Goal: Book appointment/travel/reservation

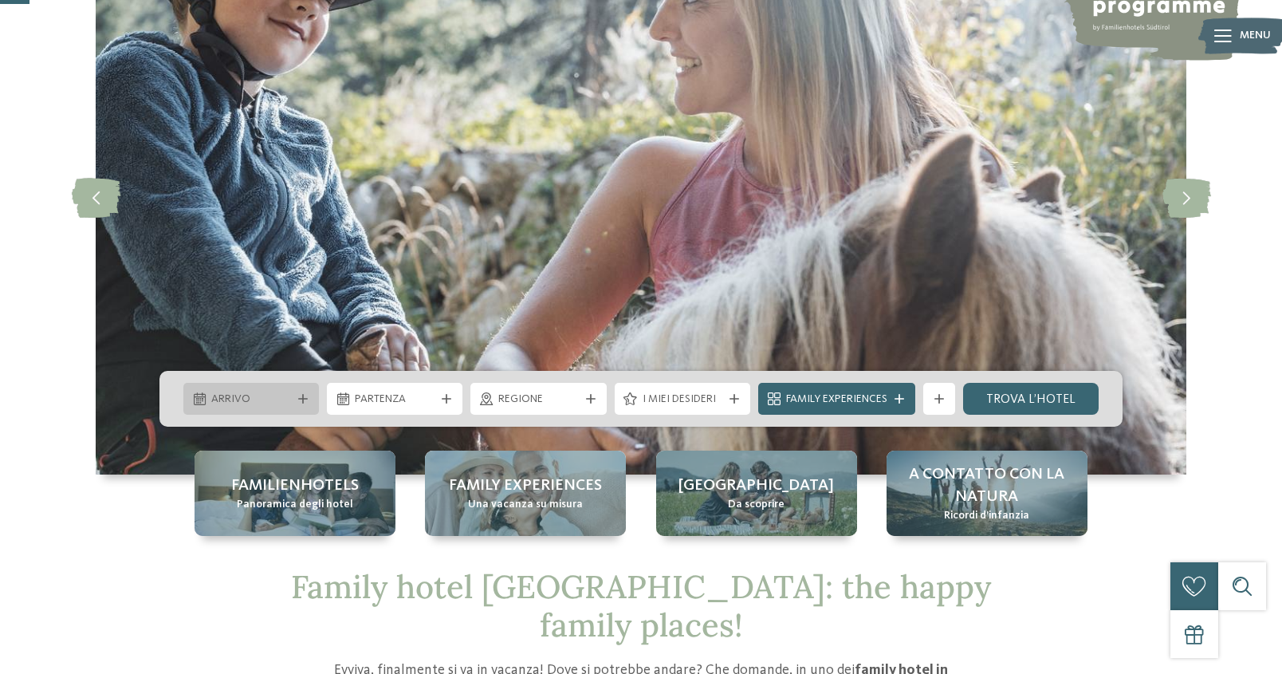
click at [301, 400] on icon at bounding box center [303, 399] width 10 height 10
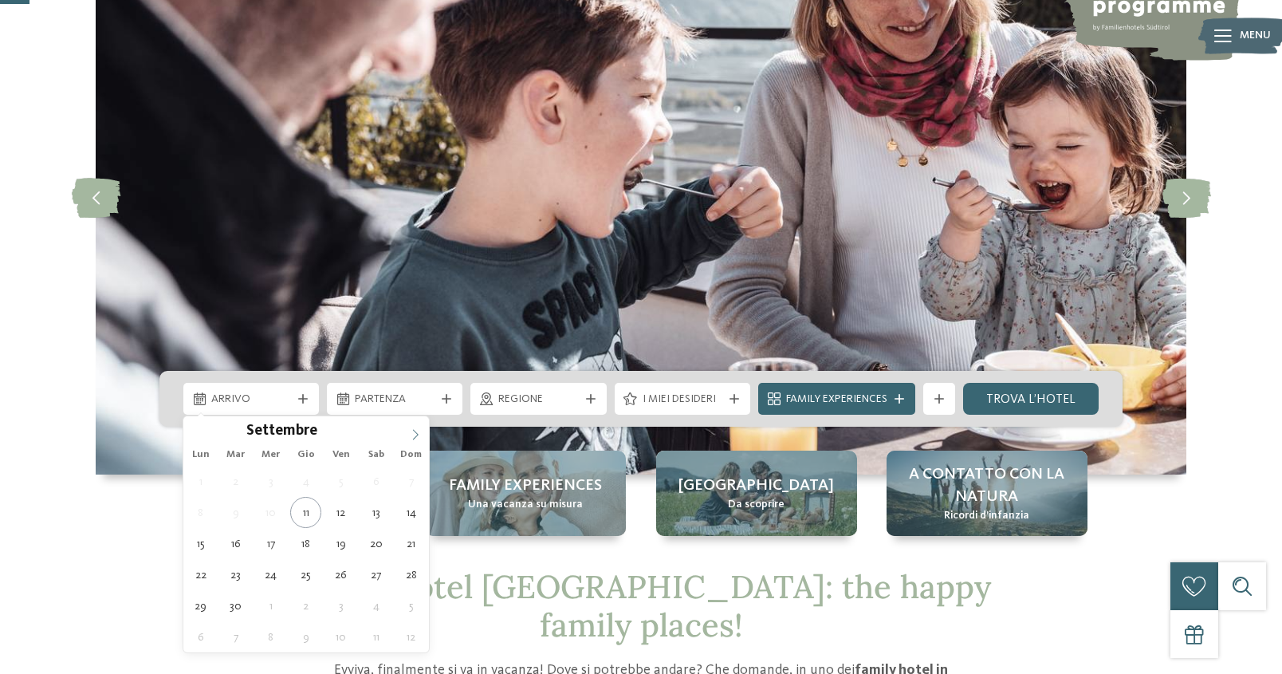
click at [419, 435] on icon at bounding box center [415, 434] width 11 height 11
type div "[DATE]"
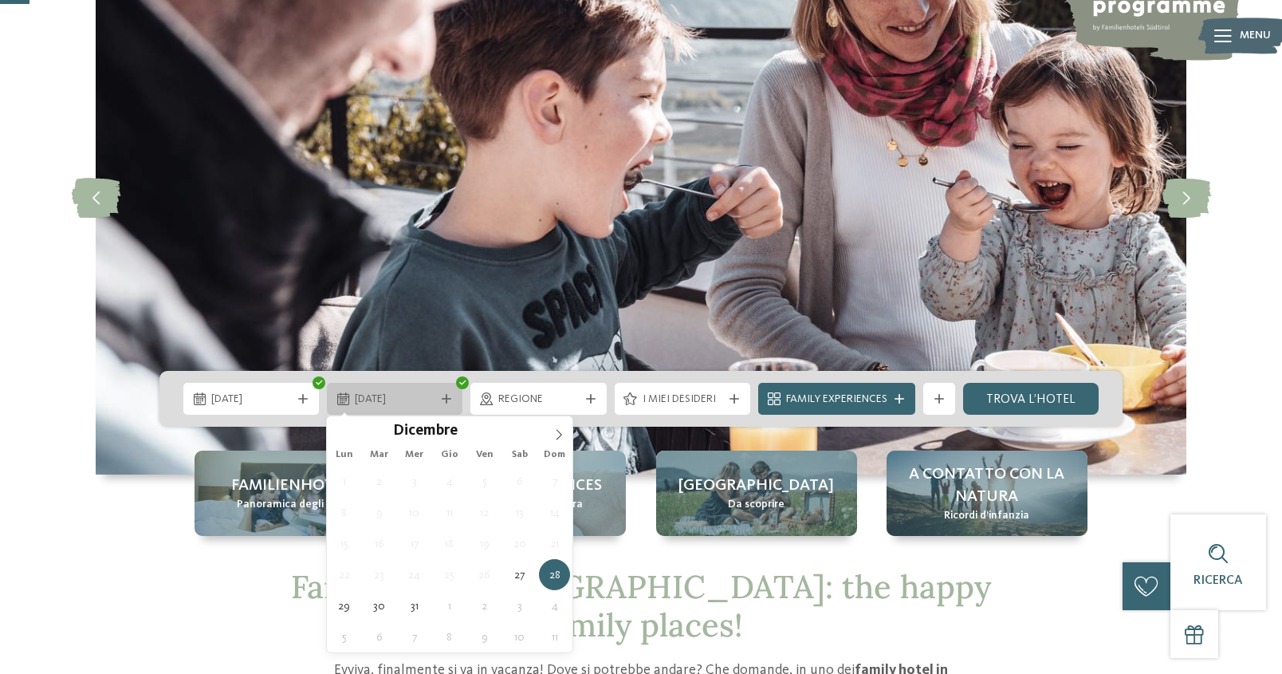
click at [444, 399] on icon at bounding box center [447, 399] width 10 height 10
type input "****"
click at [558, 426] on span at bounding box center [558, 429] width 27 height 27
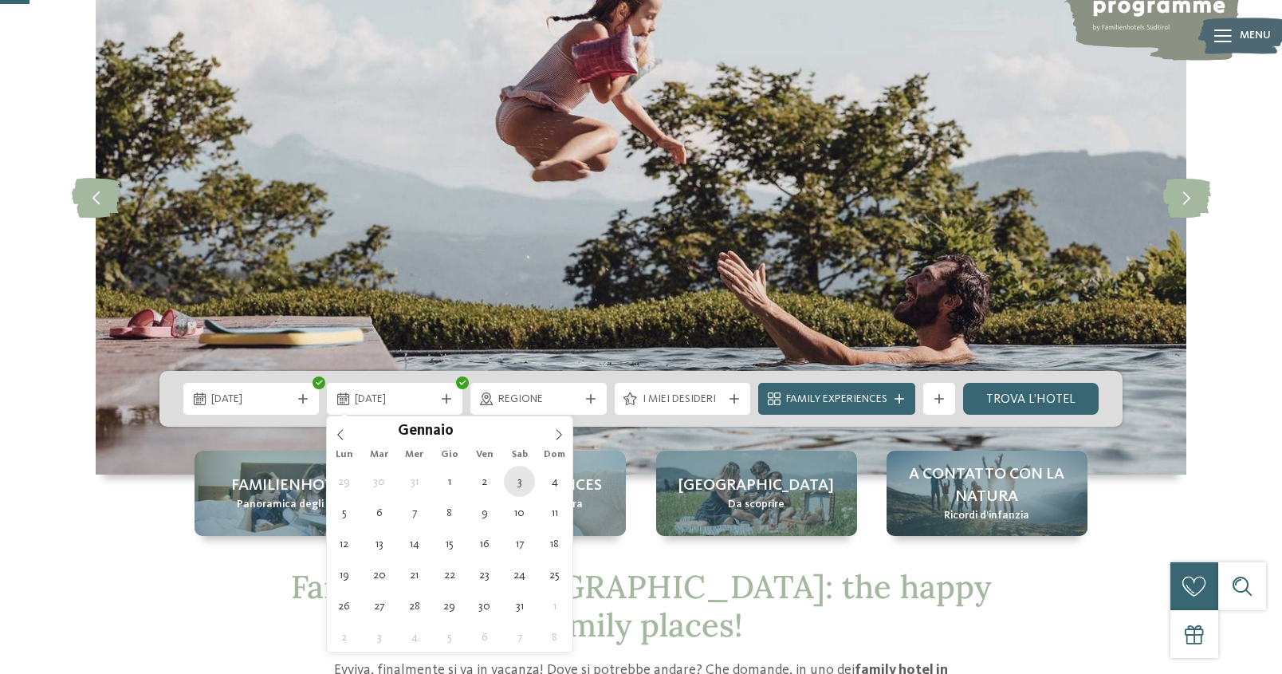
type div "[DATE]"
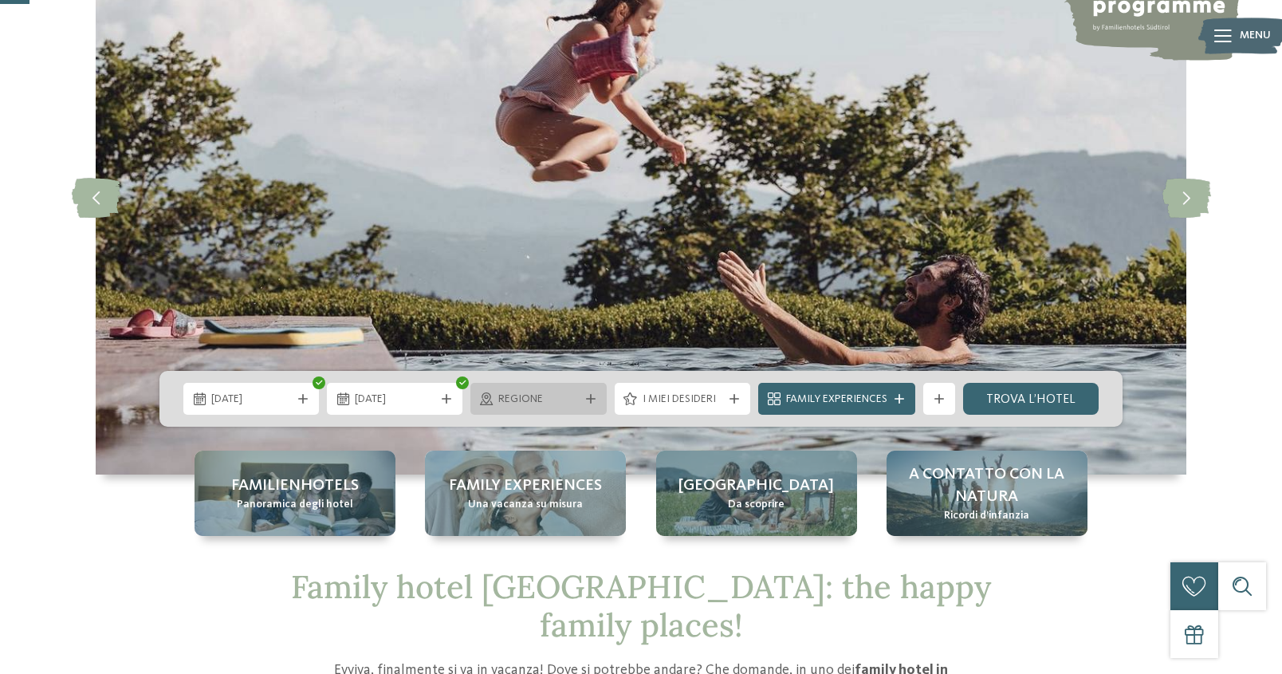
click at [532, 400] on span "Regione" at bounding box center [538, 399] width 80 height 16
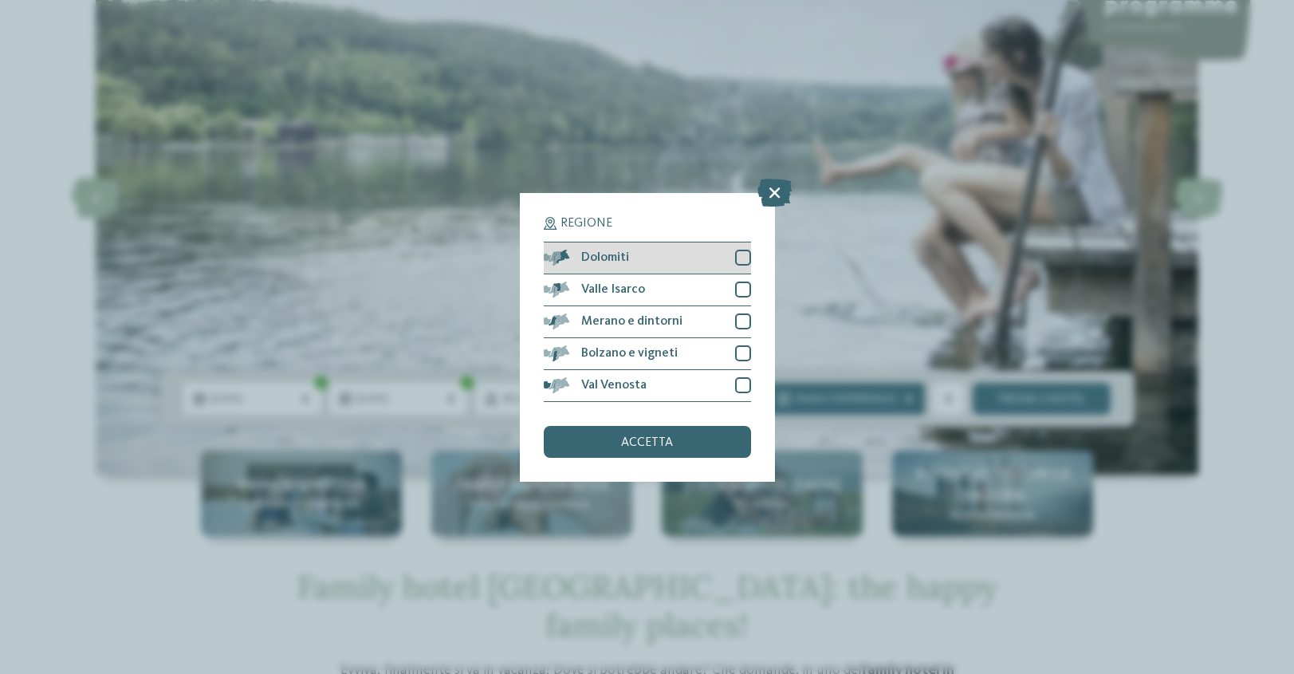
click at [745, 261] on div at bounding box center [743, 258] width 16 height 16
click at [678, 440] on div "accetta" at bounding box center [647, 442] width 207 height 32
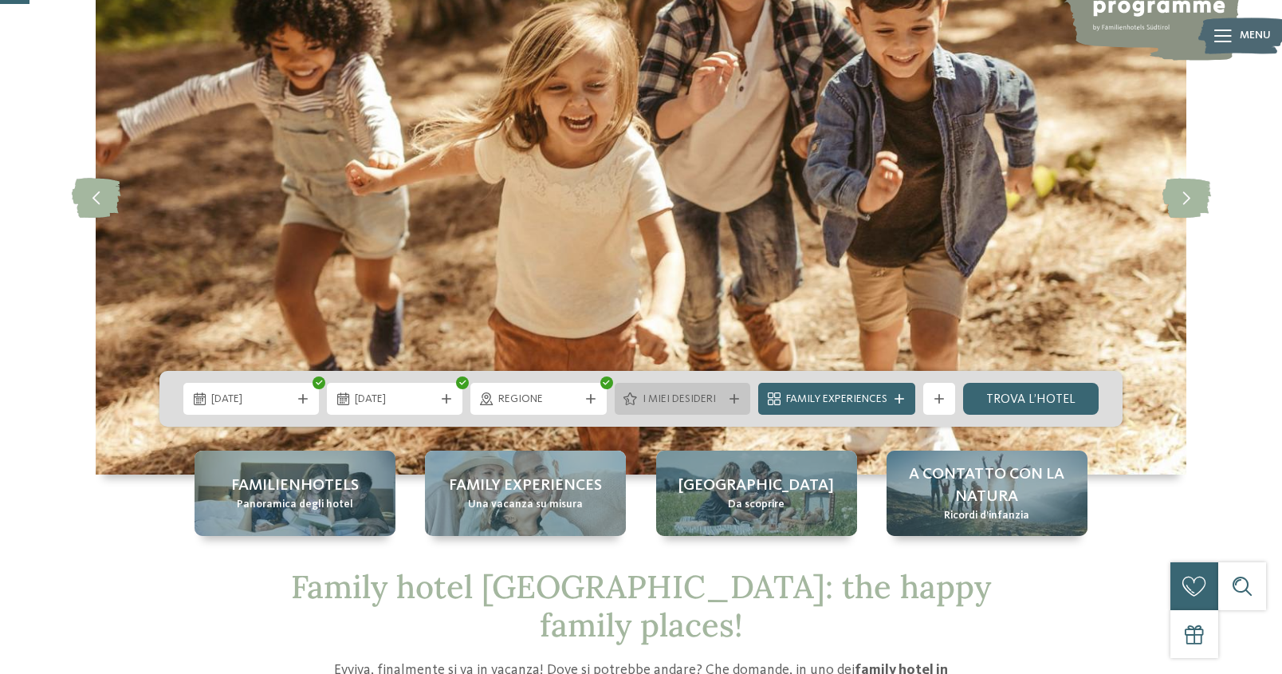
click at [706, 403] on span "I miei desideri" at bounding box center [683, 399] width 80 height 16
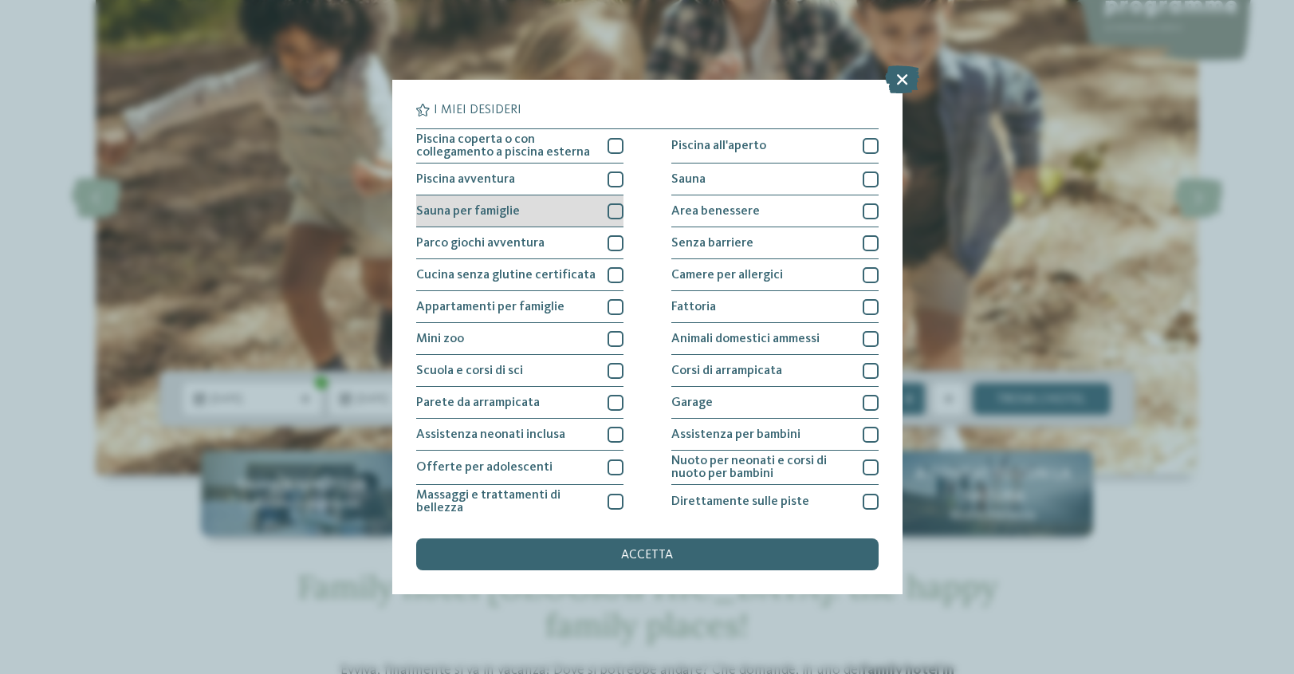
click at [610, 211] on div at bounding box center [615, 211] width 16 height 16
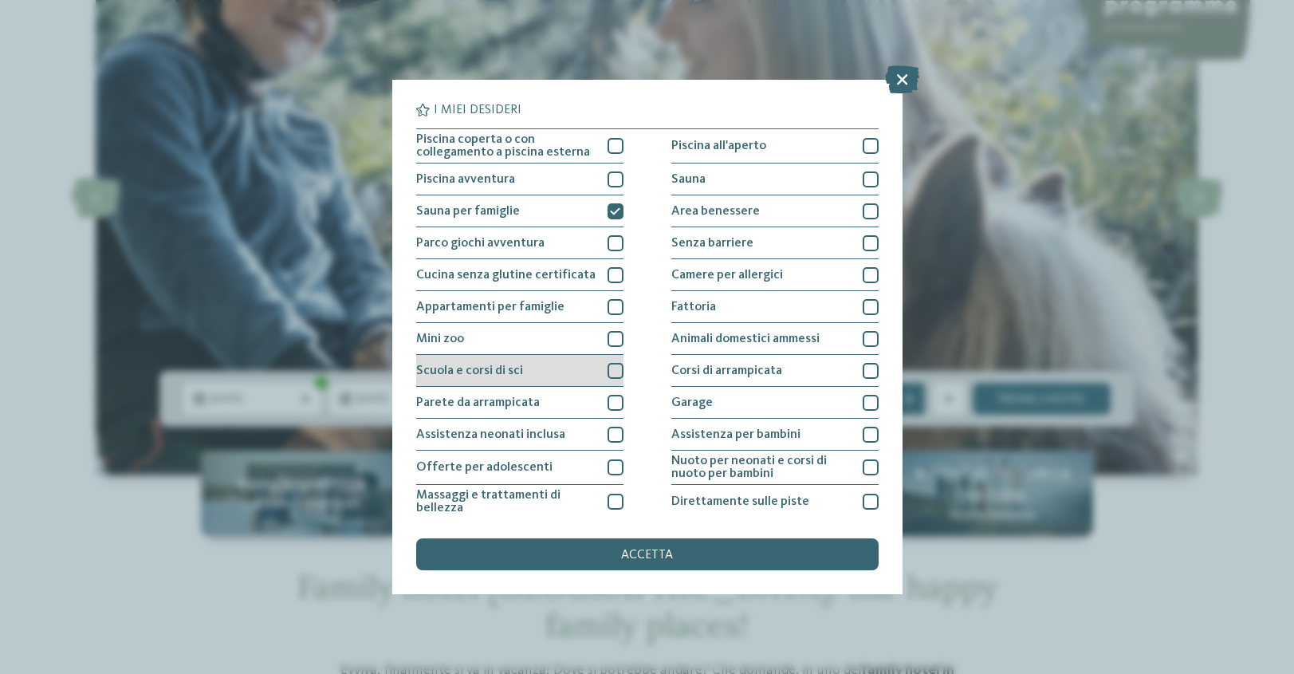
click at [608, 371] on div at bounding box center [615, 371] width 16 height 16
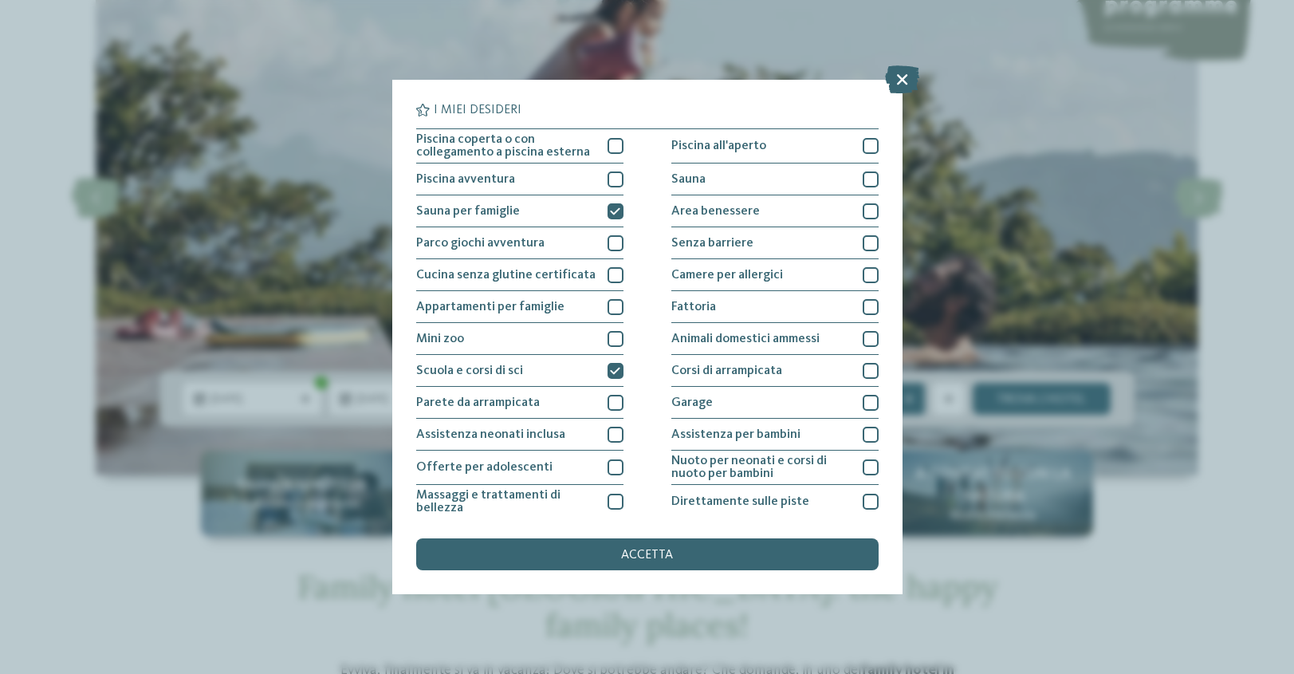
click at [695, 556] on div "accetta" at bounding box center [647, 554] width 462 height 32
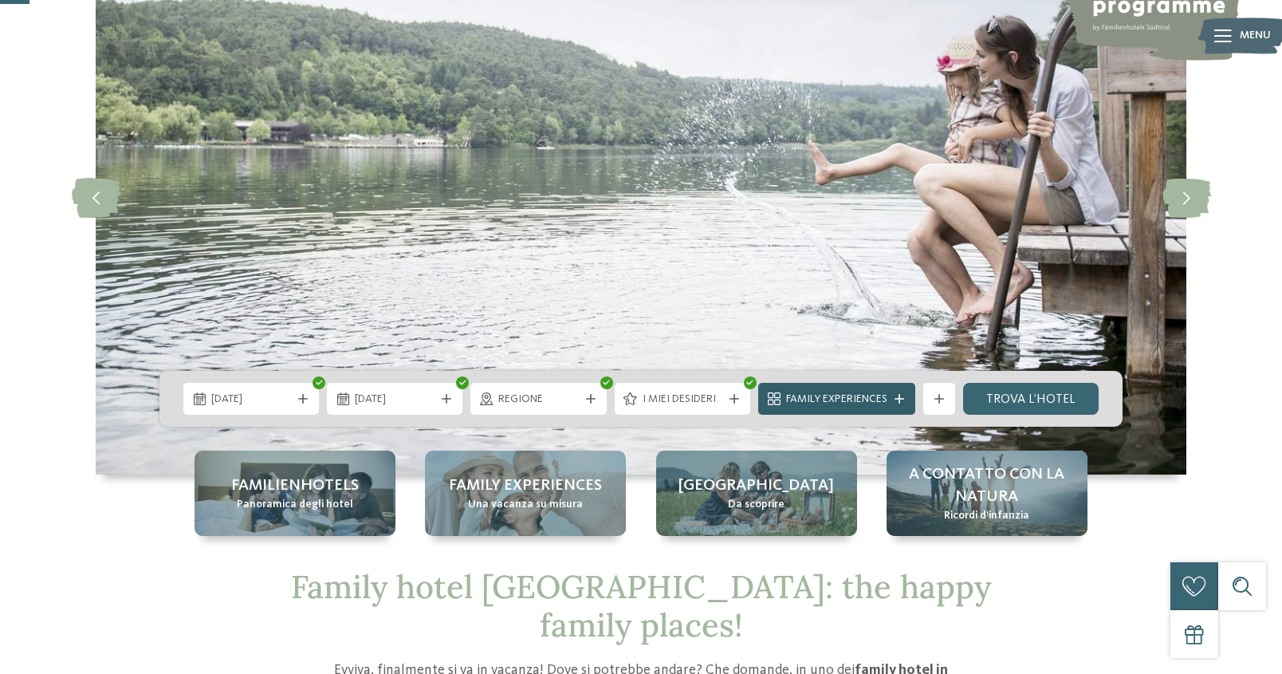
click at [899, 397] on icon at bounding box center [899, 399] width 10 height 10
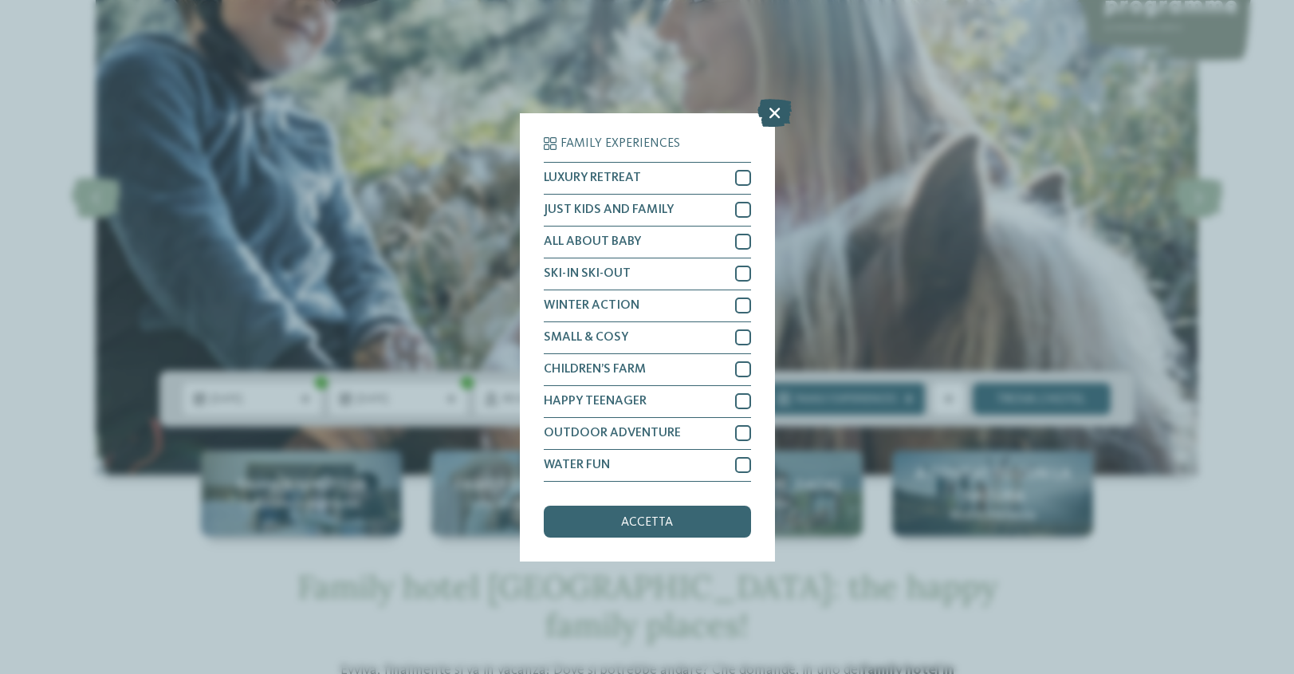
click at [778, 112] on icon at bounding box center [774, 112] width 34 height 28
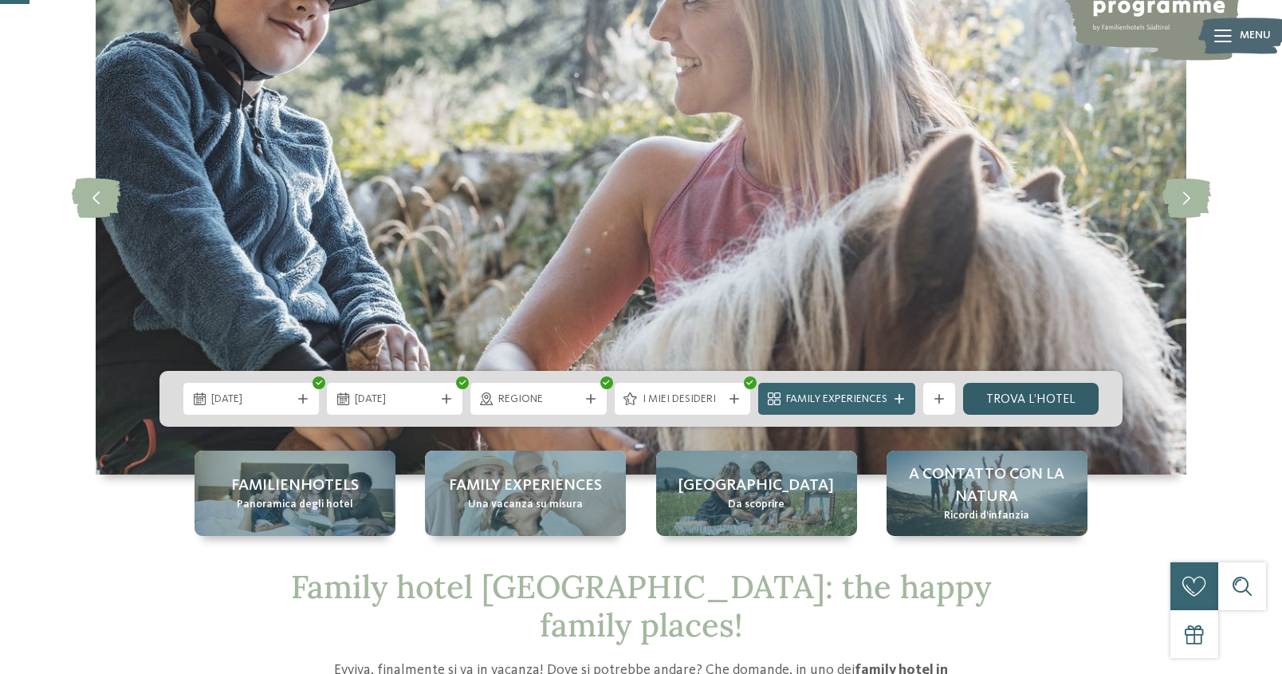
click at [1058, 390] on link "trova l’hotel" at bounding box center [1031, 399] width 136 height 32
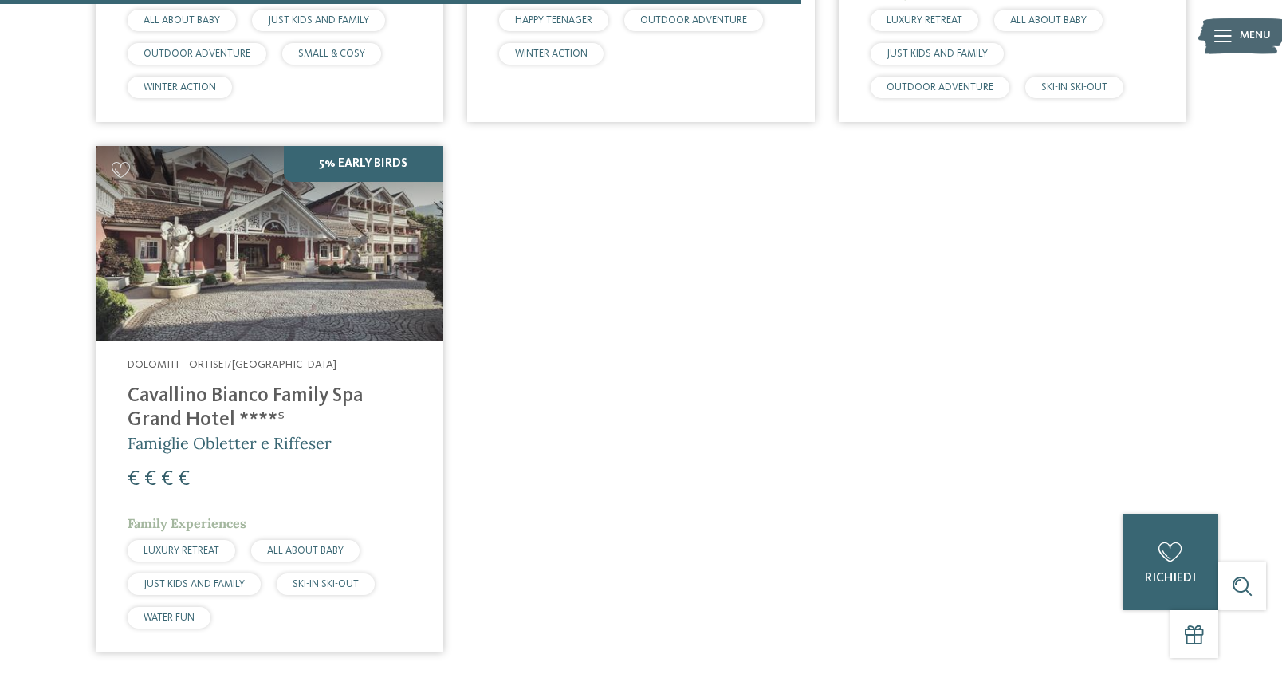
scroll to position [1480, 0]
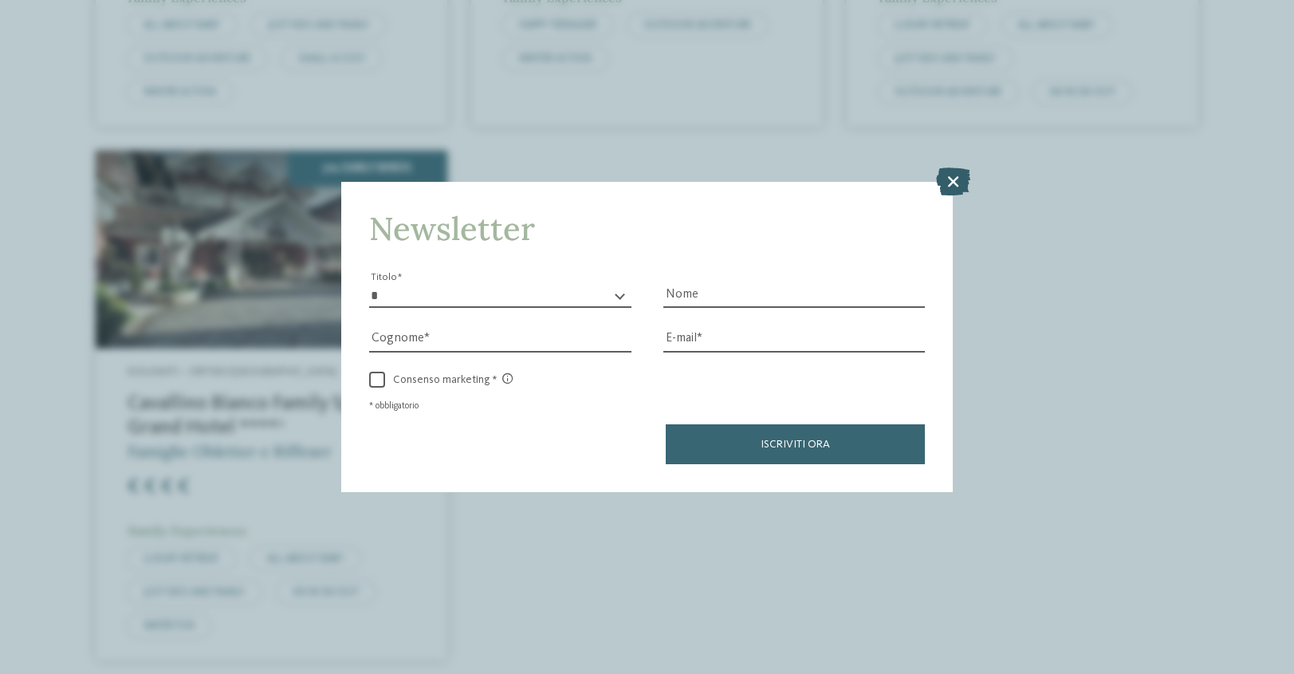
click at [951, 178] on icon at bounding box center [953, 181] width 34 height 28
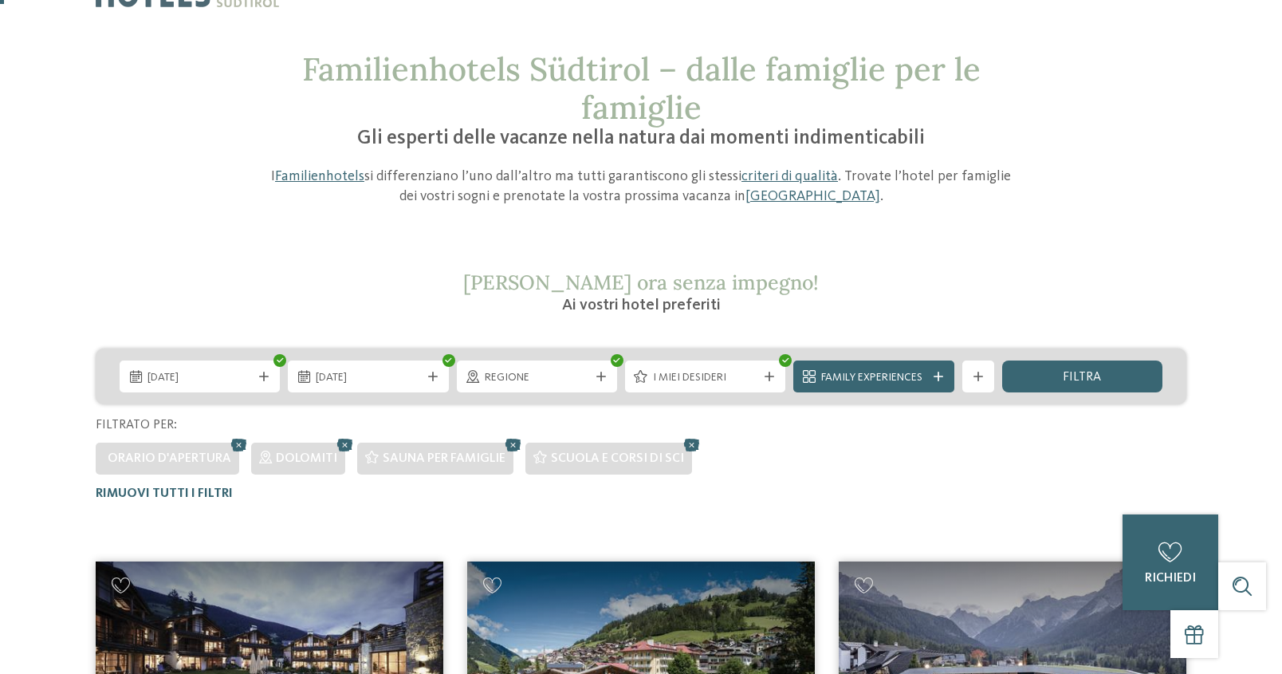
scroll to position [0, 0]
